Goal: Complete application form

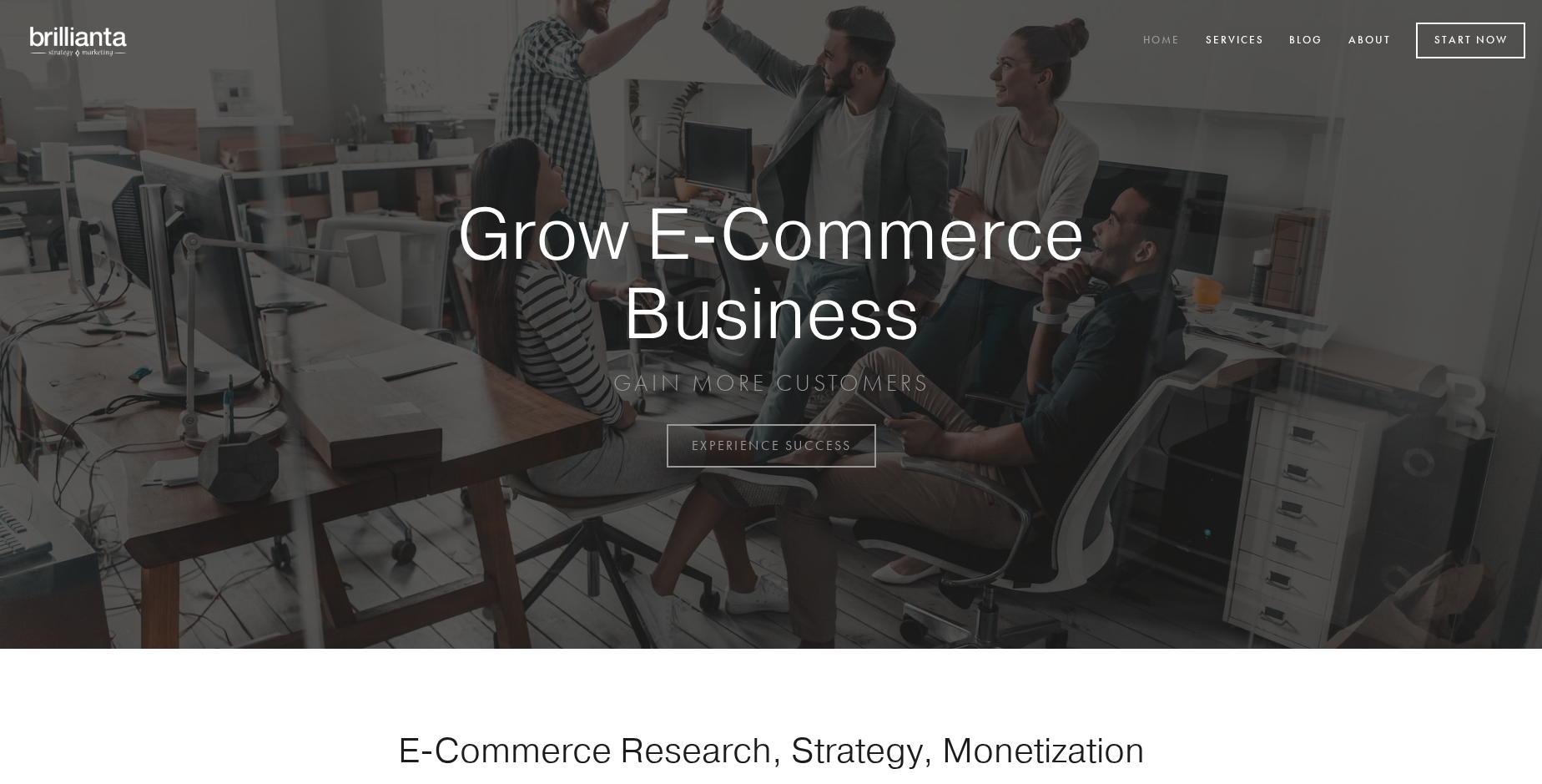
scroll to position [4375, 0]
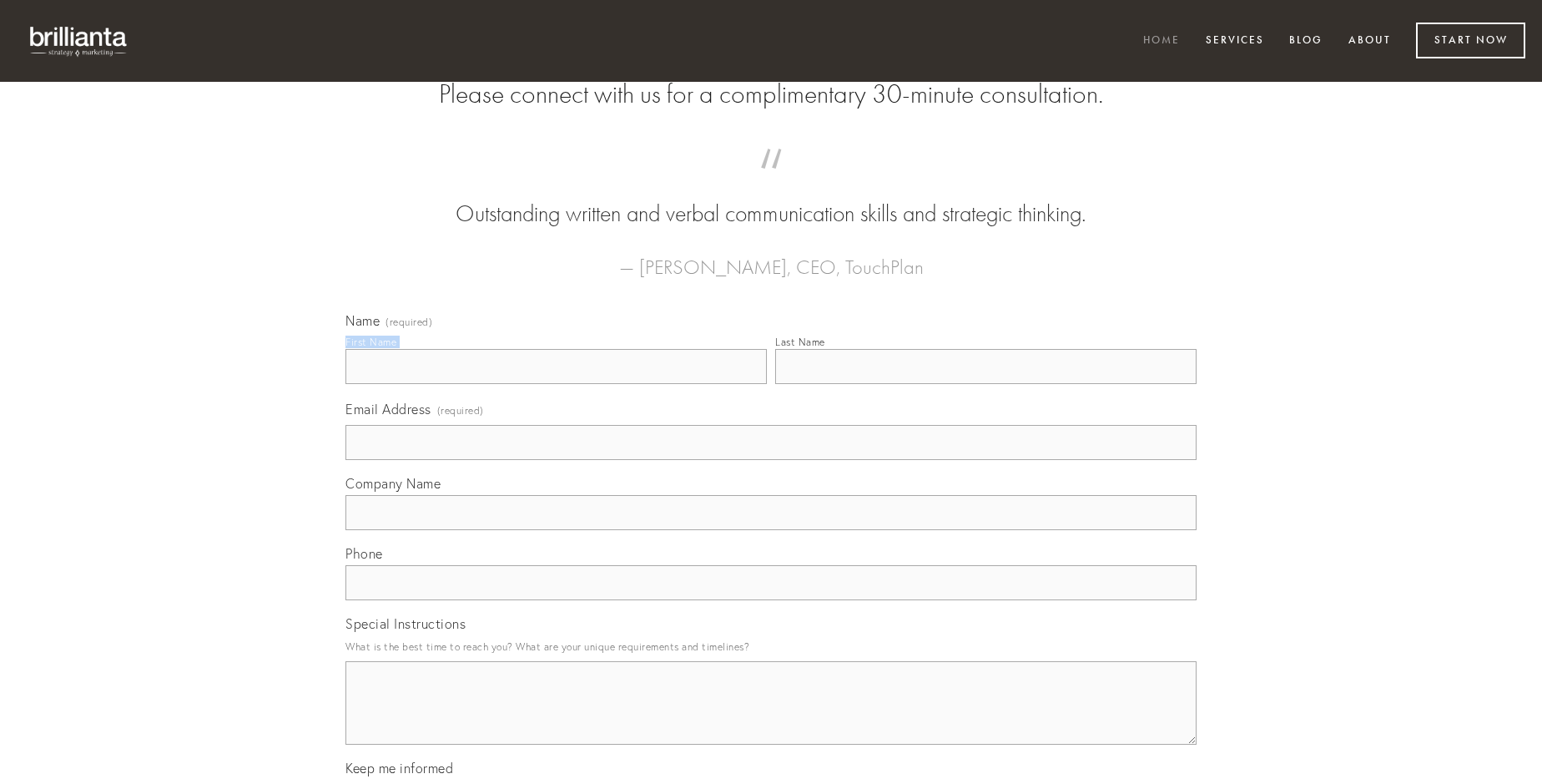
type input "[PERSON_NAME]"
click at [986, 384] on input "Last Name" at bounding box center [986, 366] width 422 height 35
type input "[PERSON_NAME]"
click at [771, 460] on input "Email Address (required)" at bounding box center [771, 442] width 851 height 35
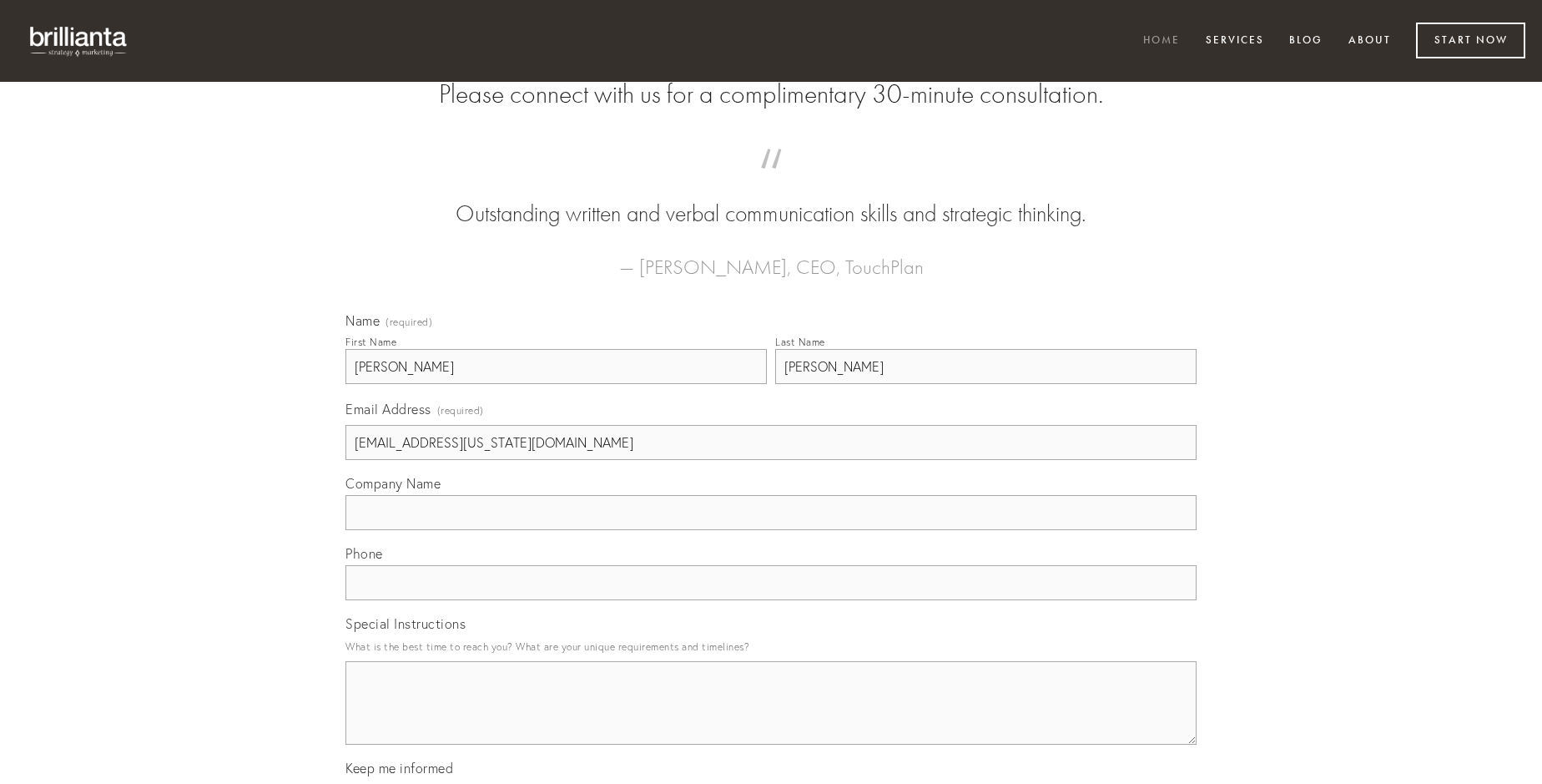
type input "[EMAIL_ADDRESS][US_STATE][DOMAIN_NAME]"
click at [771, 530] on input "Company Name" at bounding box center [771, 512] width 851 height 35
type input "coniecto"
click at [771, 600] on input "text" at bounding box center [771, 582] width 851 height 35
click at [771, 718] on textarea "Special Instructions" at bounding box center [771, 702] width 851 height 83
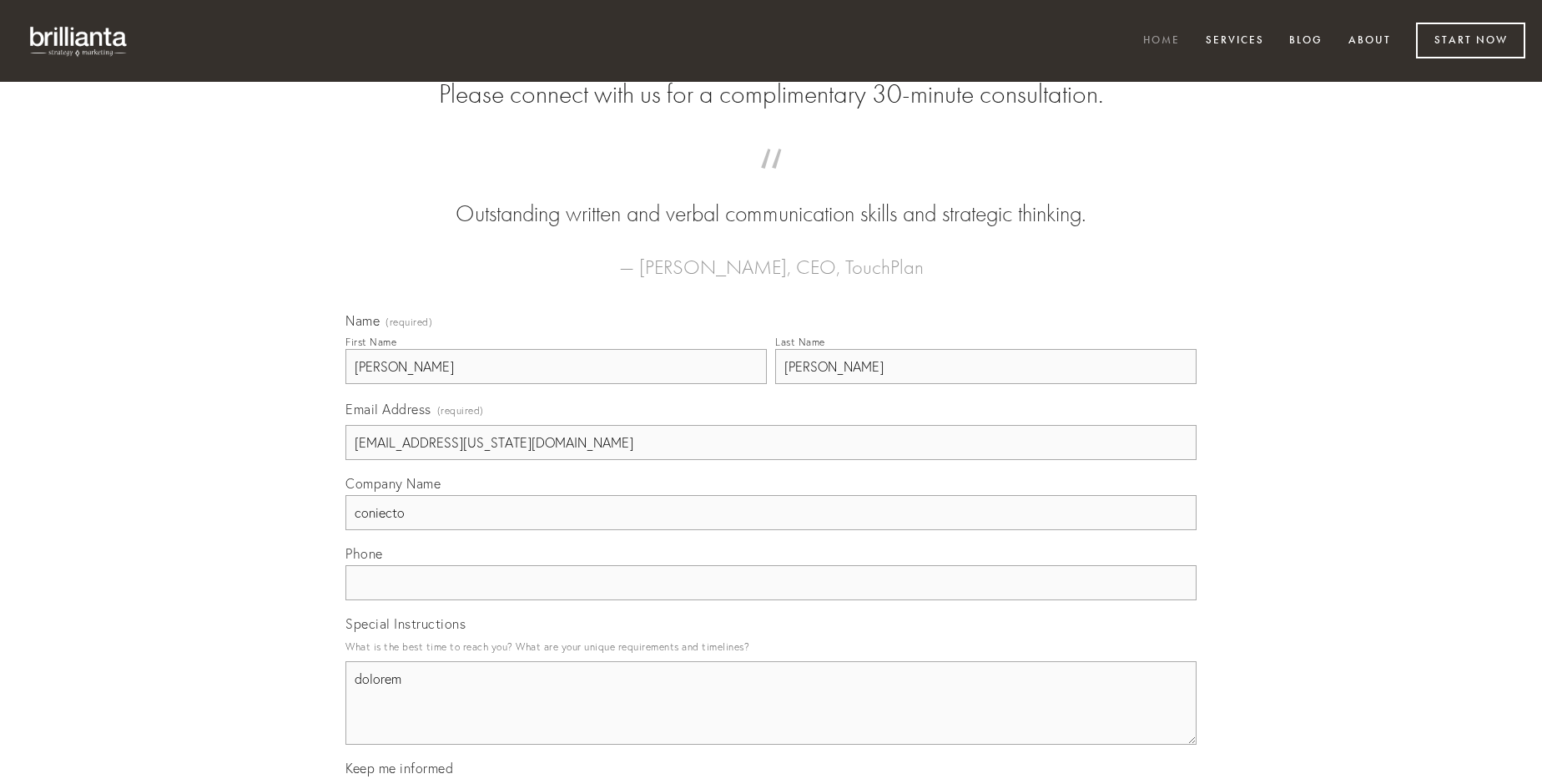
type textarea "dolorem"
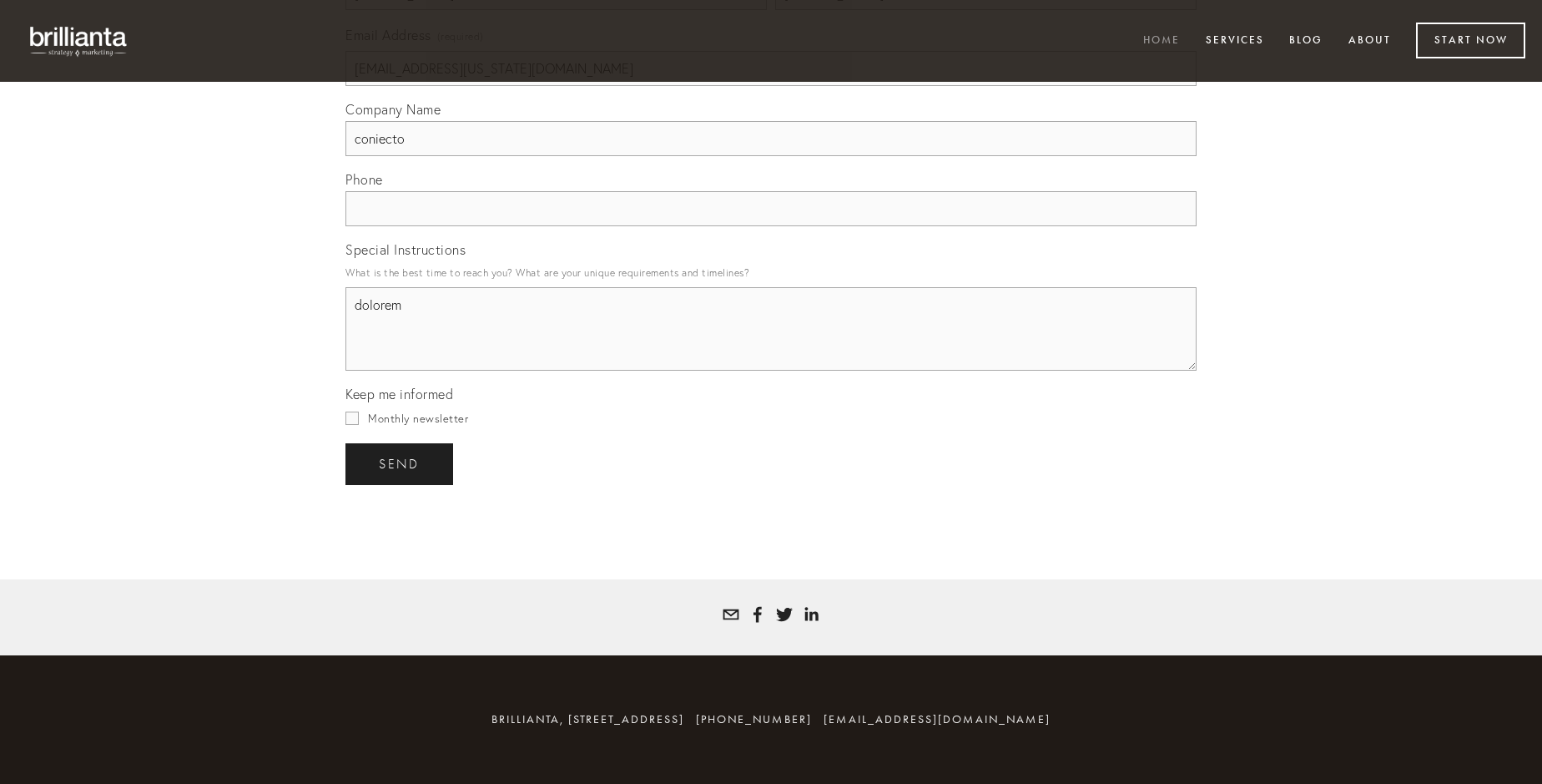
click at [401, 463] on span "send" at bounding box center [399, 463] width 41 height 15
